Goal: Task Accomplishment & Management: Use online tool/utility

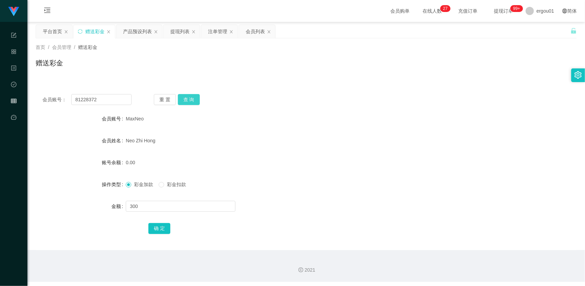
type input "81228372"
click at [192, 96] on button "查 询" at bounding box center [189, 99] width 22 height 11
click at [182, 32] on div "提现列表" at bounding box center [179, 31] width 19 height 13
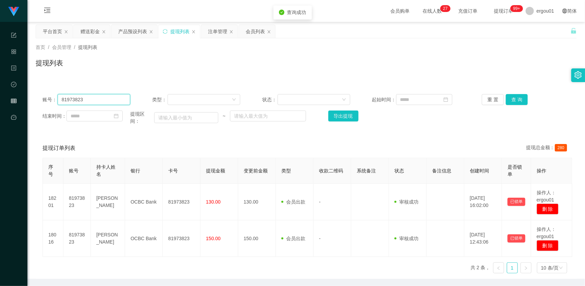
click at [98, 105] on input "81973823" at bounding box center [94, 99] width 73 height 11
paste input "228372"
drag, startPoint x: 509, startPoint y: 100, endPoint x: 513, endPoint y: 111, distance: 11.9
click at [509, 100] on button "查 询" at bounding box center [517, 99] width 22 height 11
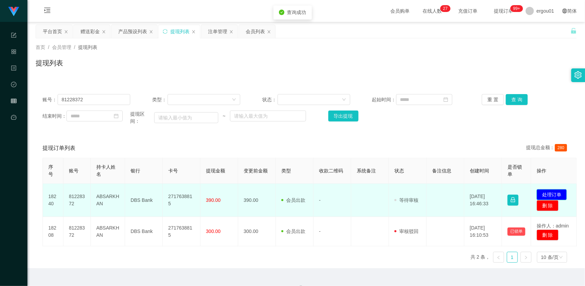
click at [554, 194] on button "处理订单" at bounding box center [552, 194] width 30 height 11
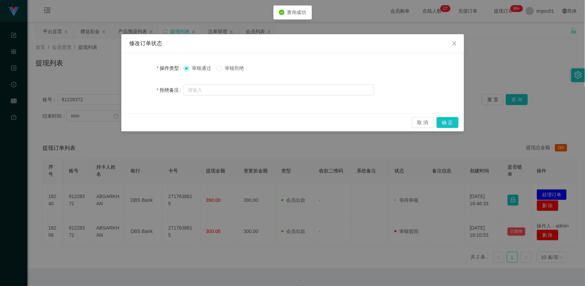
click at [241, 67] on span "审核拒绝" at bounding box center [234, 67] width 25 height 5
click at [447, 121] on button "确 定" at bounding box center [448, 122] width 22 height 11
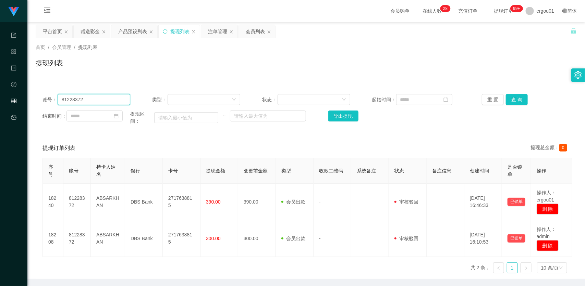
click at [103, 100] on input "81228372" at bounding box center [94, 99] width 73 height 11
paste input "MaxNeo"
paste input "text"
type input "MaxNeo"
click at [507, 100] on button "查 询" at bounding box center [517, 99] width 22 height 11
